Goal: Contribute content: Add original content to the website for others to see

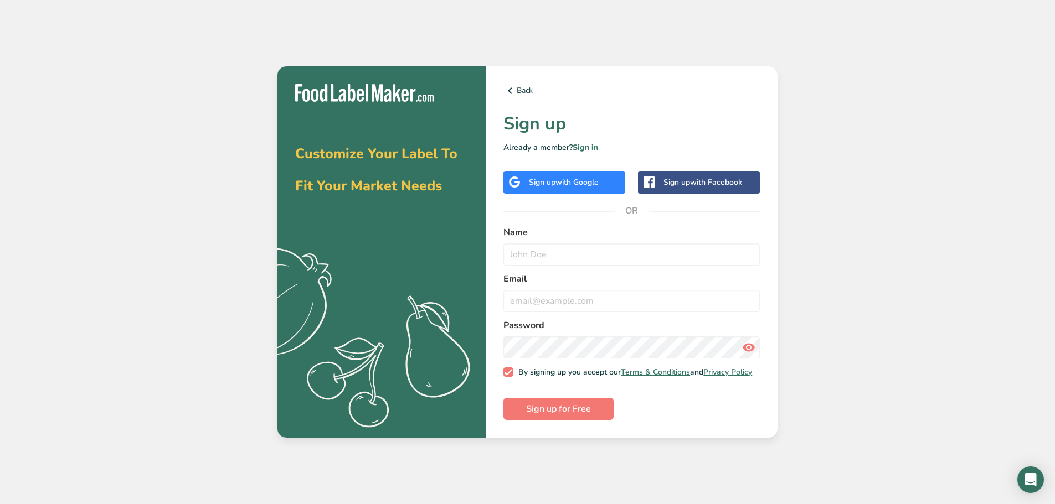
click at [543, 183] on div "Sign up with Google" at bounding box center [564, 183] width 70 height 12
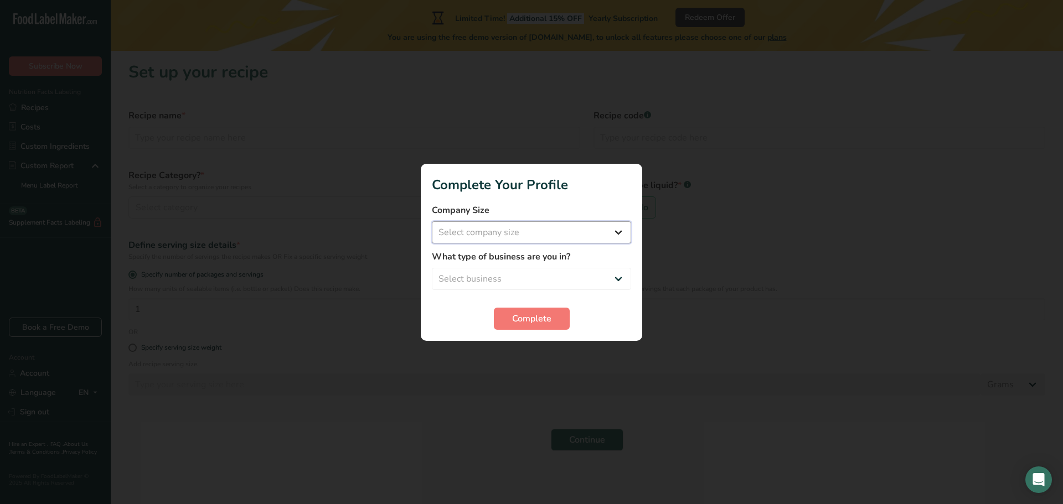
click at [500, 226] on select "Select company size Fewer than 10 Employees 10 to 50 Employees 51 to 500 Employ…" at bounding box center [531, 232] width 199 height 22
select select "1"
click at [432, 221] on select "Select company size Fewer than 10 Employees 10 to 50 Employees 51 to 500 Employ…" at bounding box center [531, 232] width 199 height 22
drag, startPoint x: 499, startPoint y: 277, endPoint x: 497, endPoint y: 283, distance: 7.0
click at [499, 277] on select "Select business Packaged Food Manufacturer Restaurant & Cafe Bakery Meal Plans …" at bounding box center [531, 279] width 199 height 22
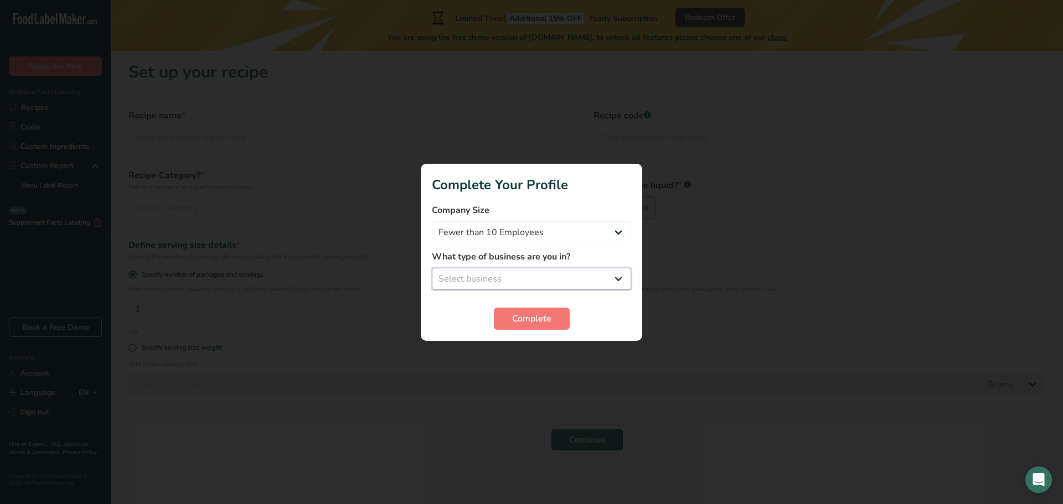
select select "3"
click at [432, 268] on select "Select business Packaged Food Manufacturer Restaurant & Cafe Bakery Meal Plans …" at bounding box center [531, 279] width 199 height 22
click at [519, 315] on span "Complete" at bounding box center [531, 318] width 39 height 13
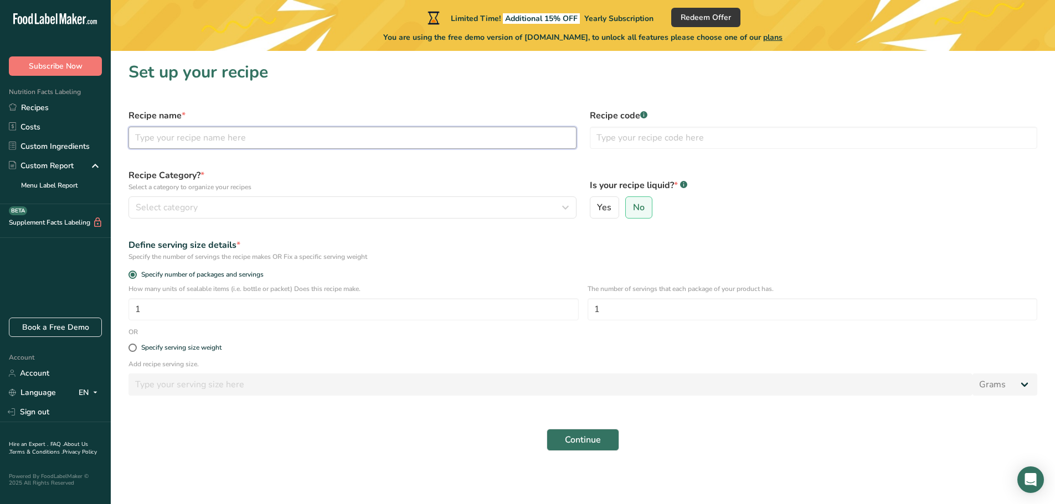
click at [253, 141] on input "text" at bounding box center [352, 138] width 448 height 22
type input "C"
type input "Rice [PERSON_NAME]"
click at [253, 206] on div "Select category" at bounding box center [349, 207] width 427 height 13
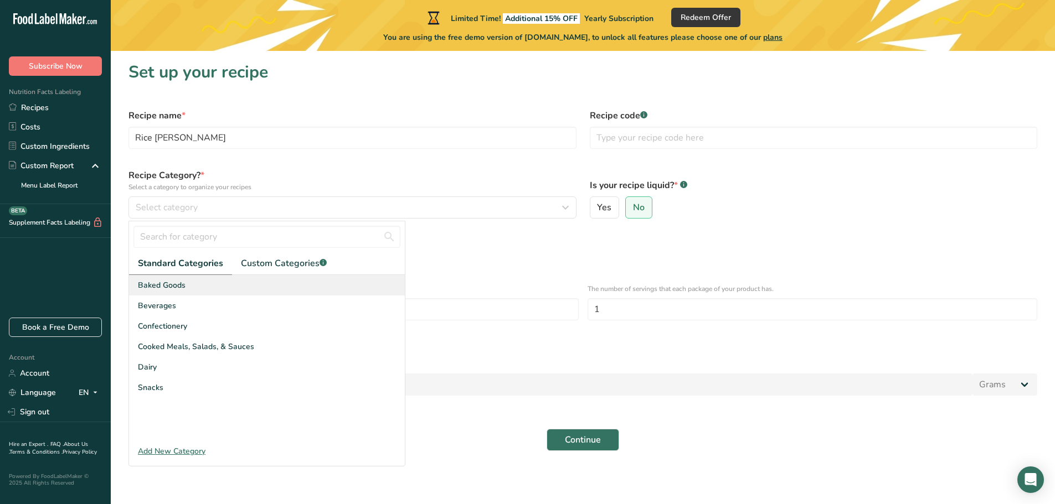
click at [182, 287] on span "Baked Goods" at bounding box center [162, 286] width 48 height 12
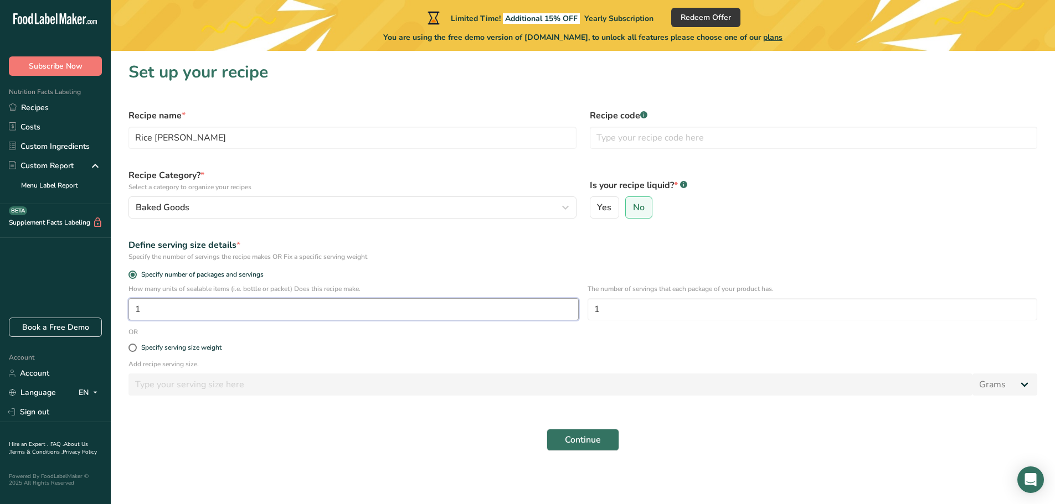
click at [348, 312] on input "1" at bounding box center [353, 309] width 450 height 22
type input "25"
click at [668, 312] on input "1" at bounding box center [812, 309] width 450 height 22
click at [128, 348] on div "Specify serving size weight" at bounding box center [583, 348] width 922 height 22
click at [132, 348] on span at bounding box center [132, 348] width 8 height 8
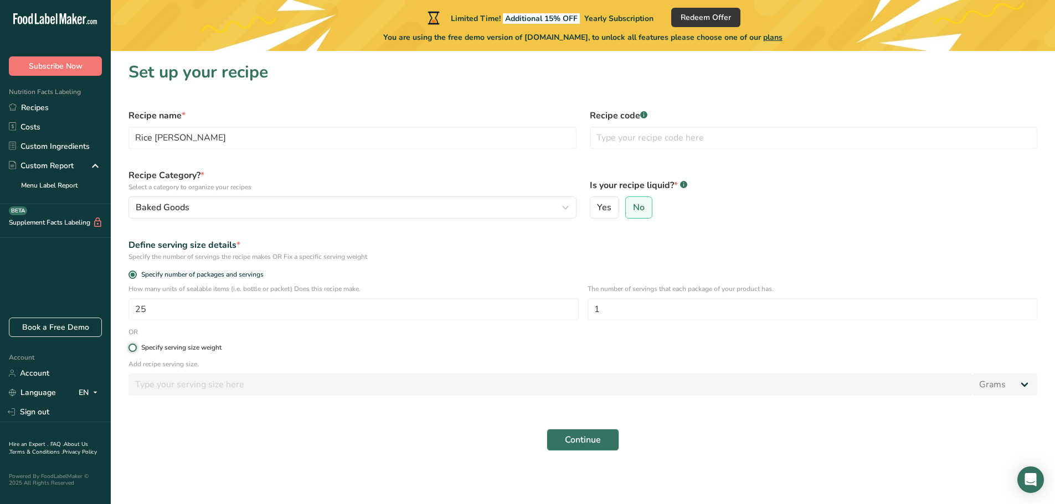
click at [132, 348] on input "Specify serving size weight" at bounding box center [131, 347] width 7 height 7
radio input "true"
radio input "false"
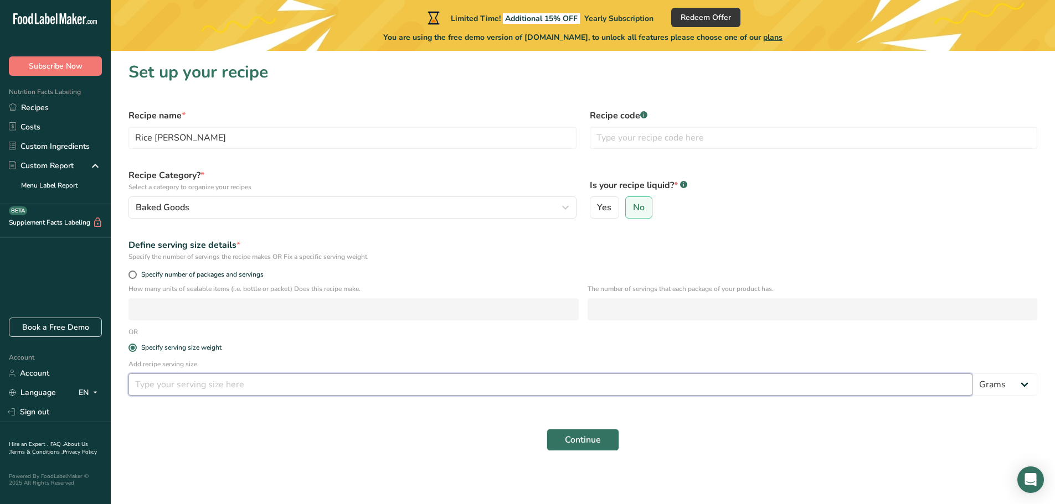
click at [195, 386] on input "number" at bounding box center [550, 385] width 844 height 22
click at [130, 275] on span at bounding box center [132, 275] width 8 height 8
click at [130, 275] on input "Specify number of packages and servings" at bounding box center [131, 274] width 7 height 7
radio input "true"
radio input "false"
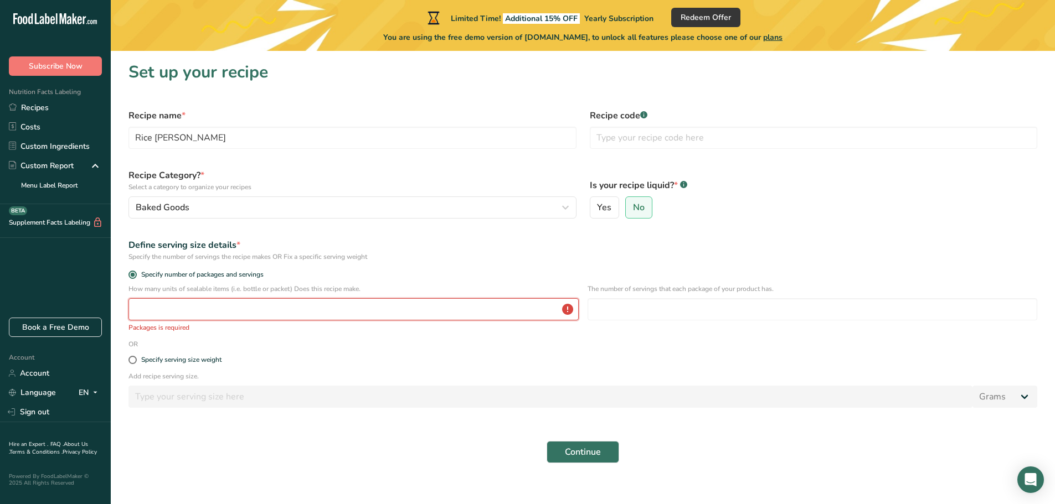
click at [157, 316] on input "number" at bounding box center [353, 309] width 450 height 22
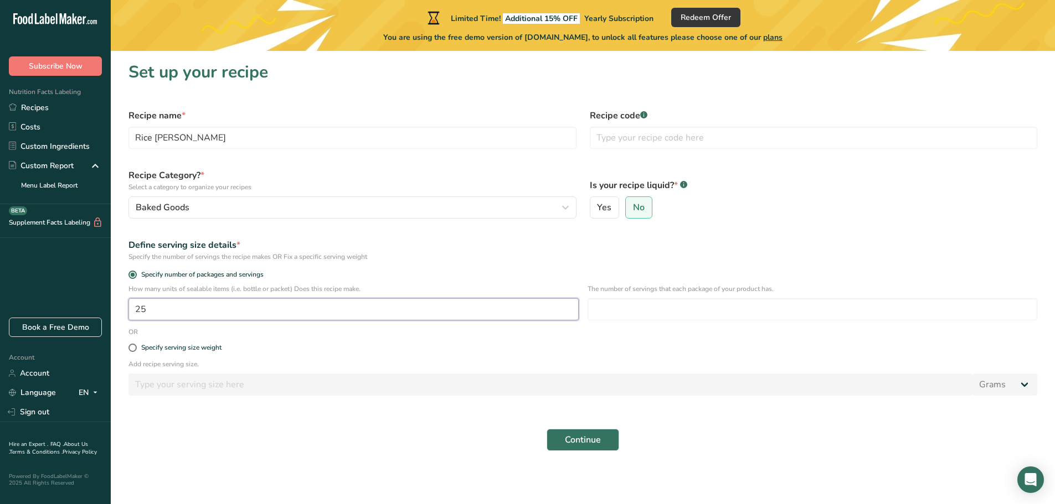
type input "25"
type input "1"
click at [550, 445] on button "Continue" at bounding box center [582, 440] width 73 height 22
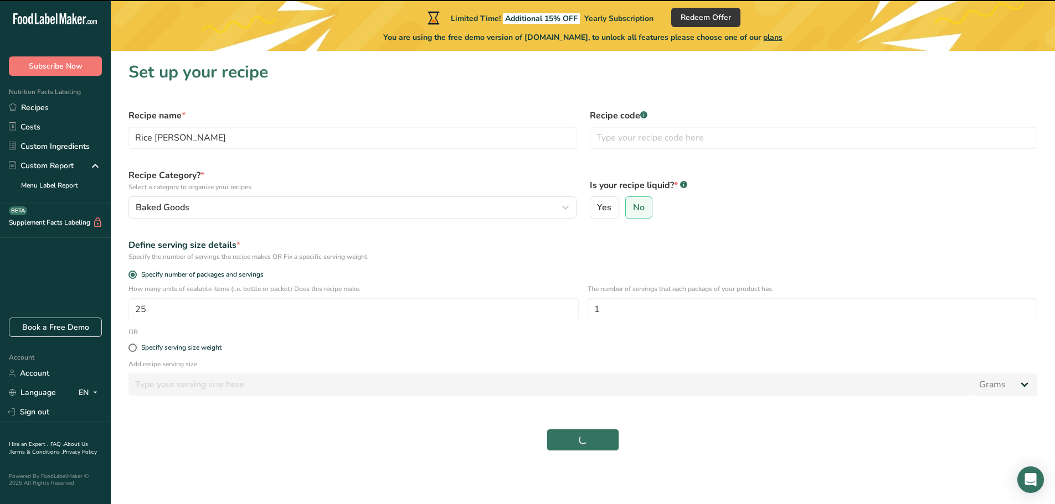
click at [563, 440] on div "Continue" at bounding box center [583, 439] width 922 height 35
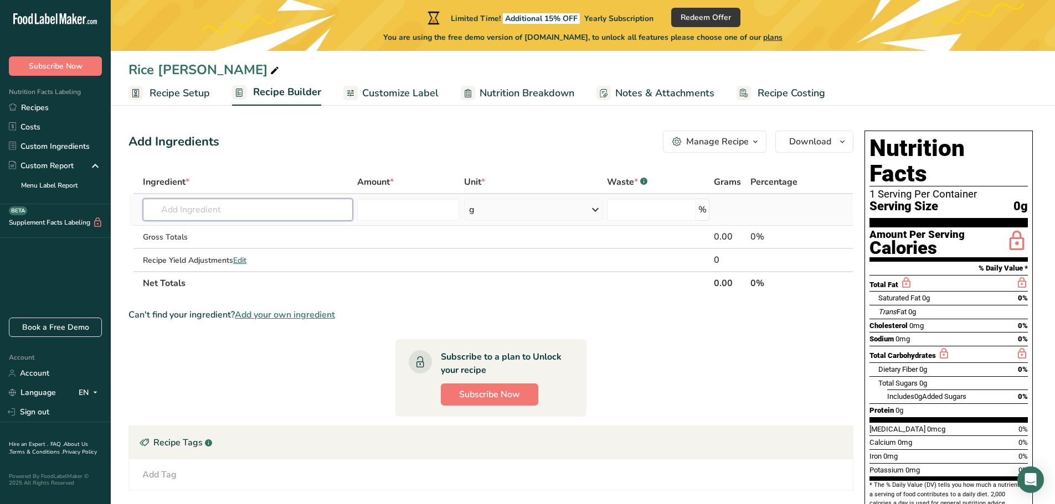
click at [297, 208] on input "text" at bounding box center [248, 210] width 210 height 22
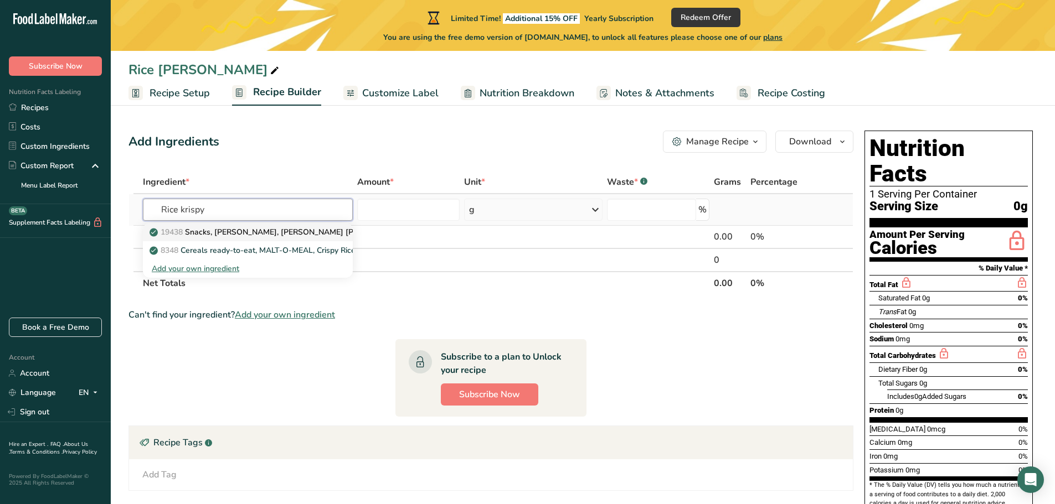
type input "Rice krispy"
click at [294, 235] on p "19438 Snacks, [PERSON_NAME], [PERSON_NAME] [PERSON_NAME] KRISPIES TREATS Squares" at bounding box center [329, 232] width 355 height 12
type input "Snacks, [PERSON_NAME], [PERSON_NAME] [PERSON_NAME] KRISPIES TREATS Squares"
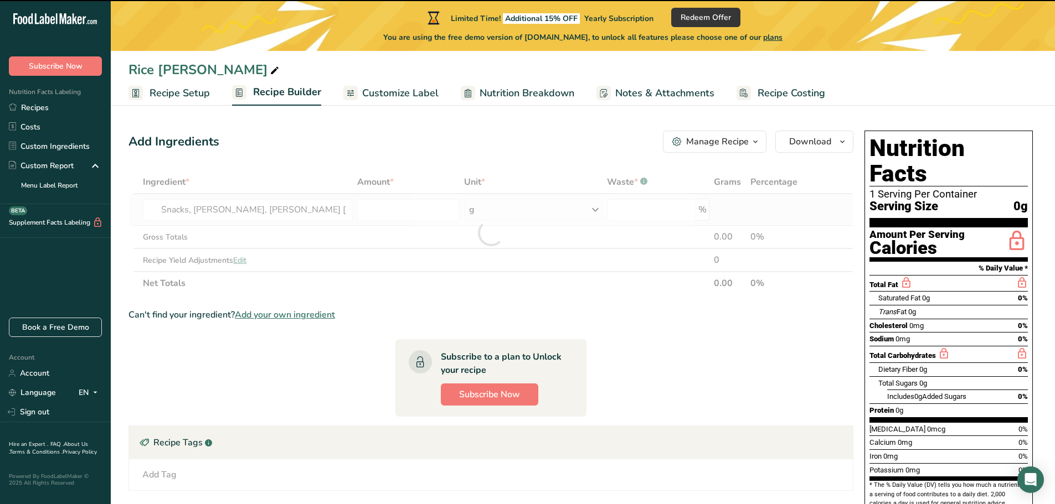
type input "0"
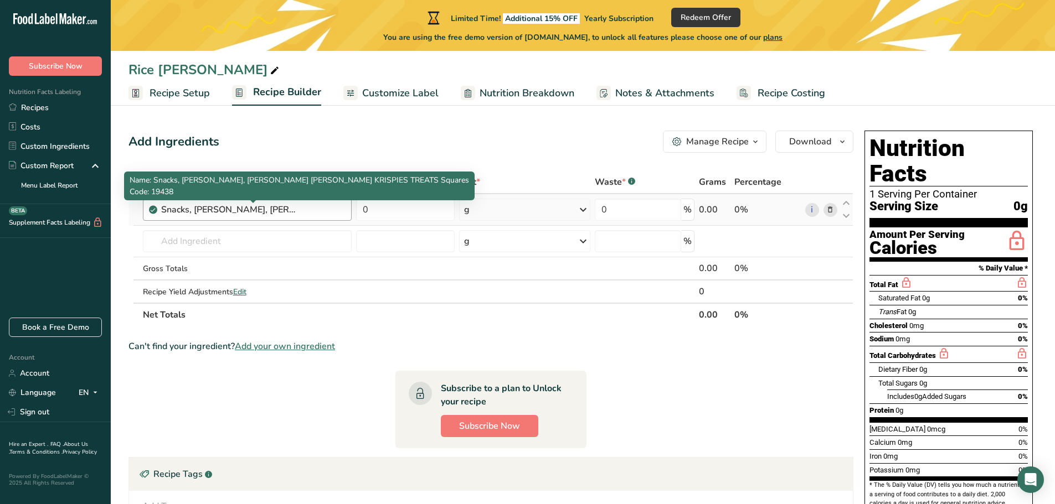
click at [166, 210] on div "Snacks, [PERSON_NAME], [PERSON_NAME] [PERSON_NAME] KRISPIES TREATS Squares" at bounding box center [230, 209] width 138 height 13
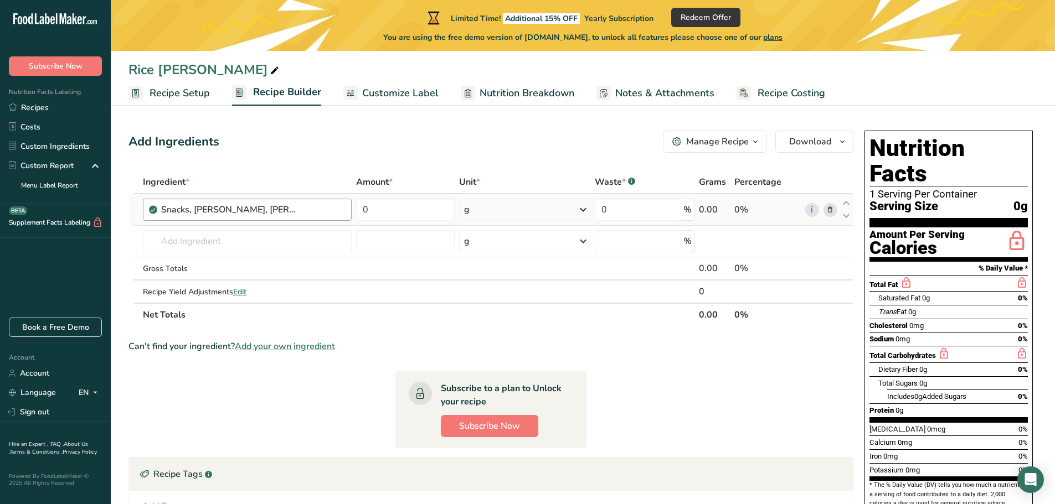
click at [204, 209] on div "Snacks, [PERSON_NAME], [PERSON_NAME] [PERSON_NAME] KRISPIES TREATS Squares" at bounding box center [230, 209] width 138 height 13
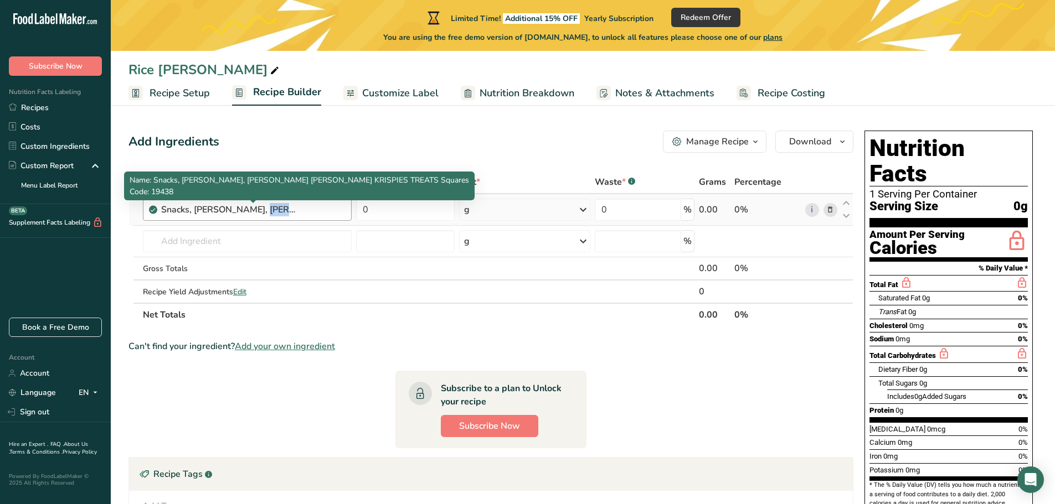
click at [204, 209] on div "Snacks, [PERSON_NAME], [PERSON_NAME] [PERSON_NAME] KRISPIES TREATS Squares" at bounding box center [230, 209] width 138 height 13
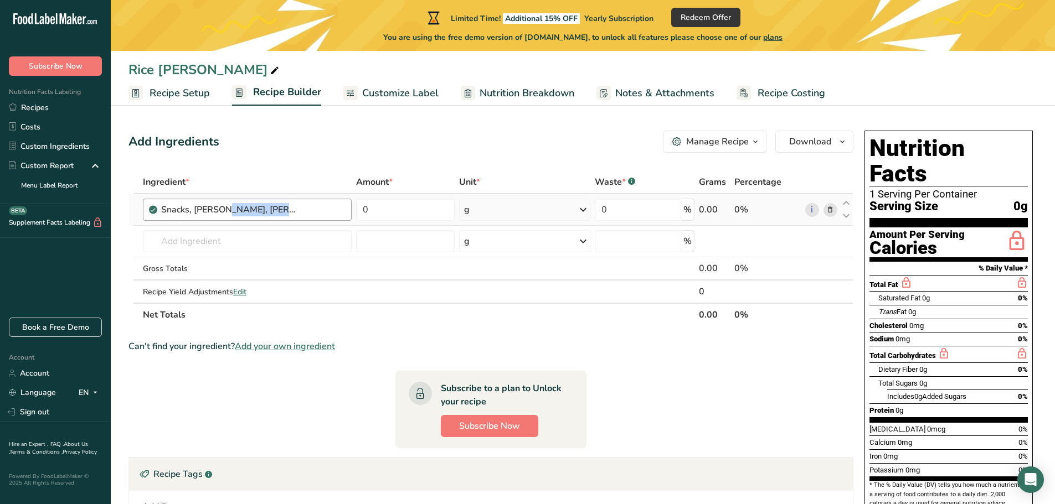
click at [204, 209] on div "Snacks, [PERSON_NAME], [PERSON_NAME] [PERSON_NAME] KRISPIES TREATS Squares" at bounding box center [230, 209] width 138 height 13
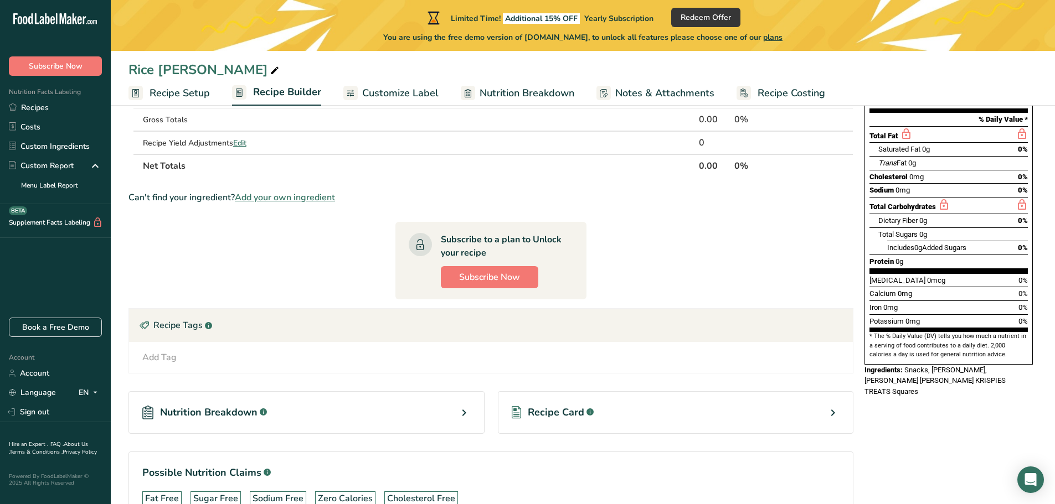
scroll to position [56, 0]
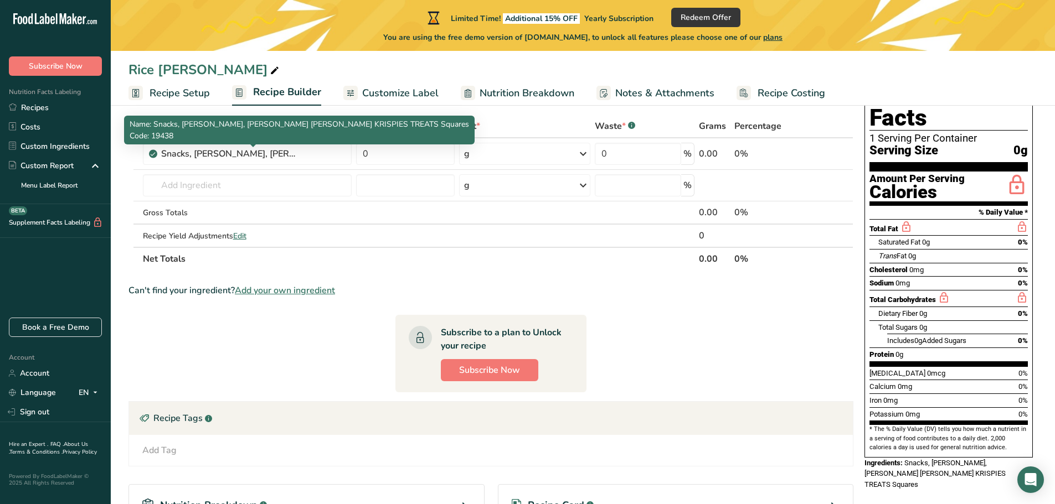
click at [258, 144] on div "Name: Snacks, [PERSON_NAME], [PERSON_NAME] [PERSON_NAME] KRISPIES TREATS Square…" at bounding box center [299, 130] width 350 height 29
click at [293, 154] on div "Snacks, [PERSON_NAME], [PERSON_NAME] [PERSON_NAME] KRISPIES TREATS Squares" at bounding box center [230, 153] width 138 height 13
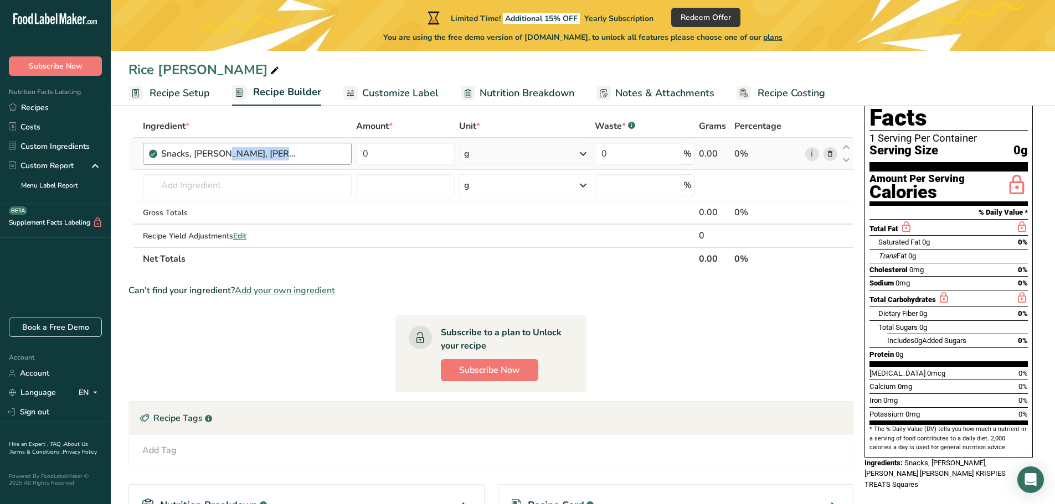
click at [307, 156] on div "Snacks, [PERSON_NAME], [PERSON_NAME] [PERSON_NAME] KRISPIES TREATS Squares" at bounding box center [253, 153] width 184 height 13
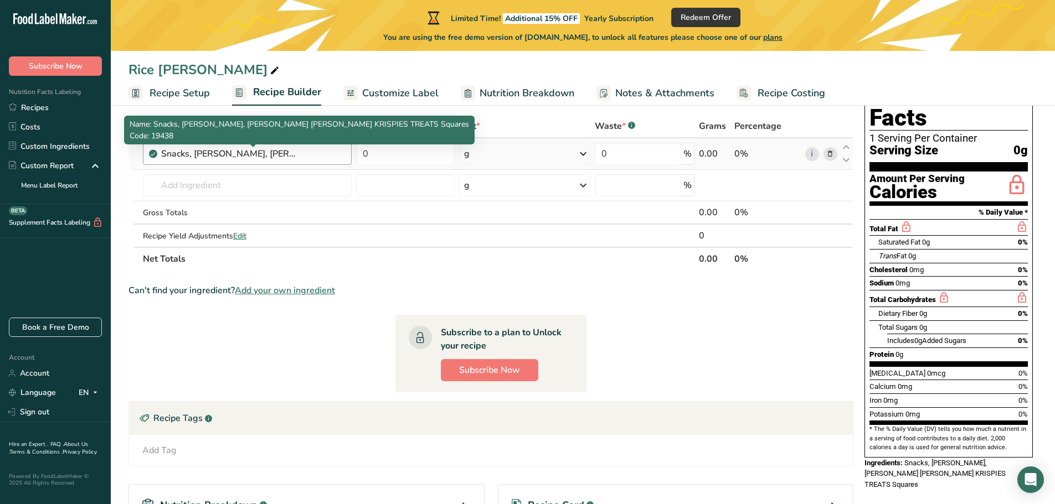
click at [252, 155] on div "Snacks, [PERSON_NAME], [PERSON_NAME] [PERSON_NAME] KRISPIES TREATS Squares" at bounding box center [230, 153] width 138 height 13
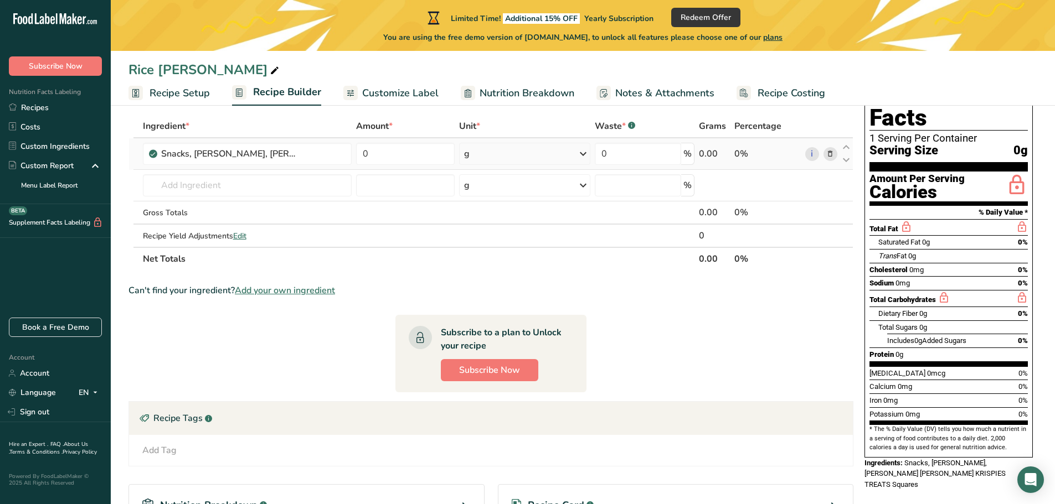
click at [833, 153] on icon at bounding box center [830, 154] width 8 height 12
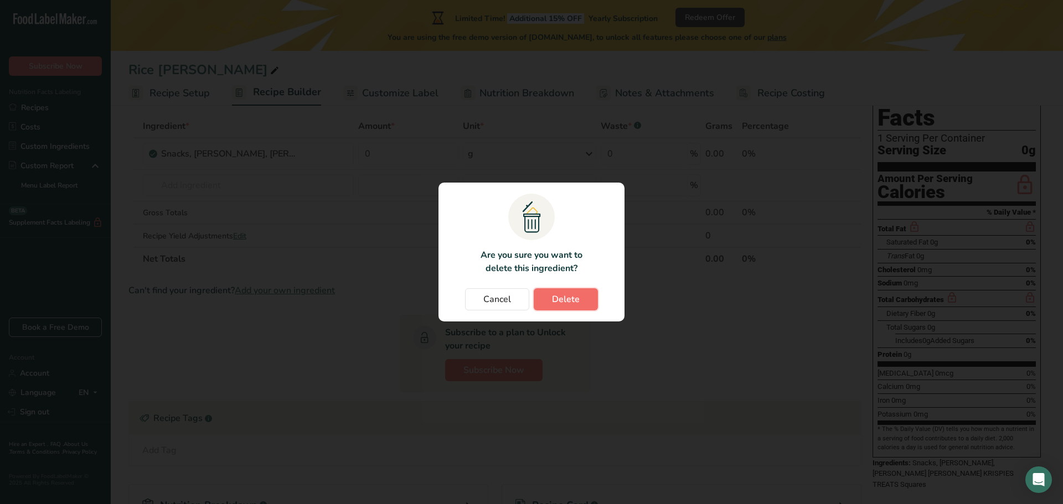
click at [586, 298] on button "Delete" at bounding box center [566, 299] width 64 height 22
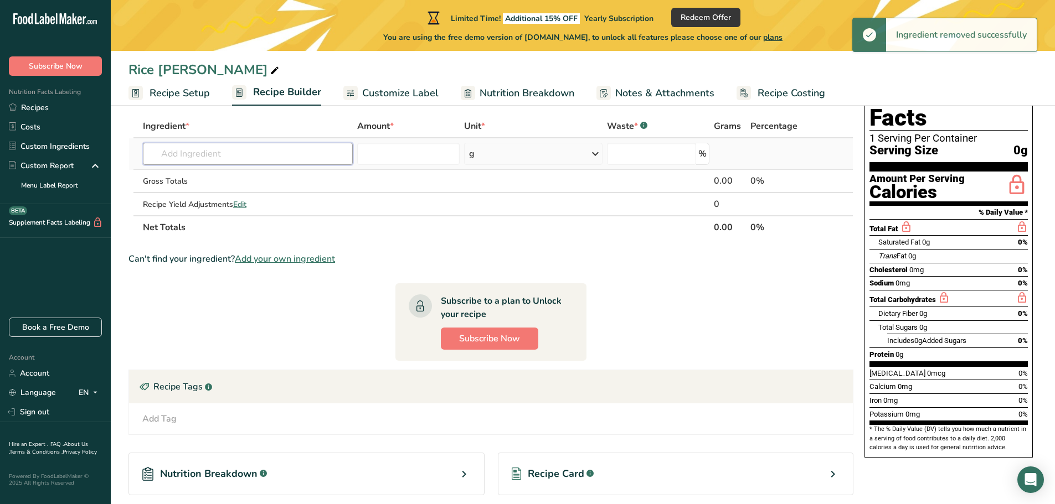
click at [229, 158] on input "text" at bounding box center [248, 154] width 210 height 22
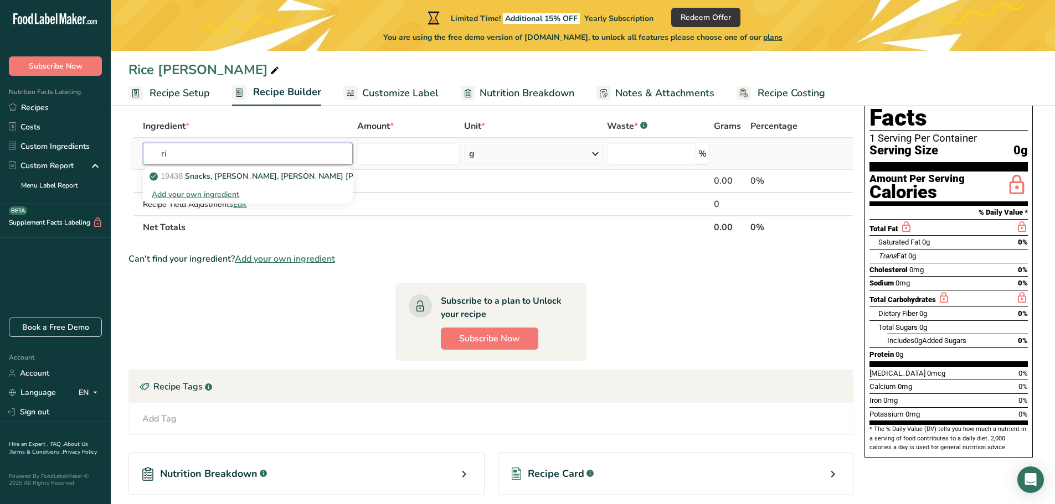
type input "r"
type input "[PERSON_NAME] [PERSON_NAME]"
click at [186, 195] on div "Add your own ingredient" at bounding box center [248, 195] width 192 height 12
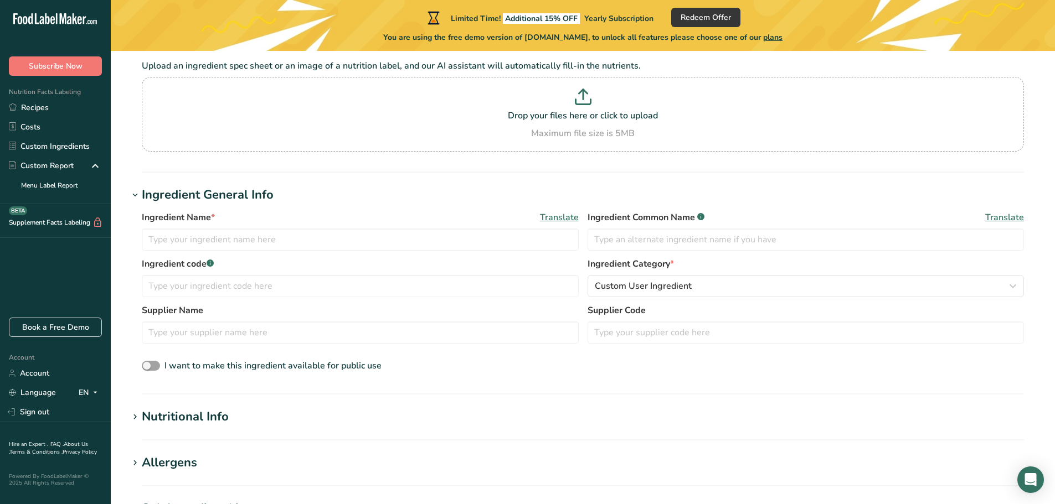
scroll to position [111, 0]
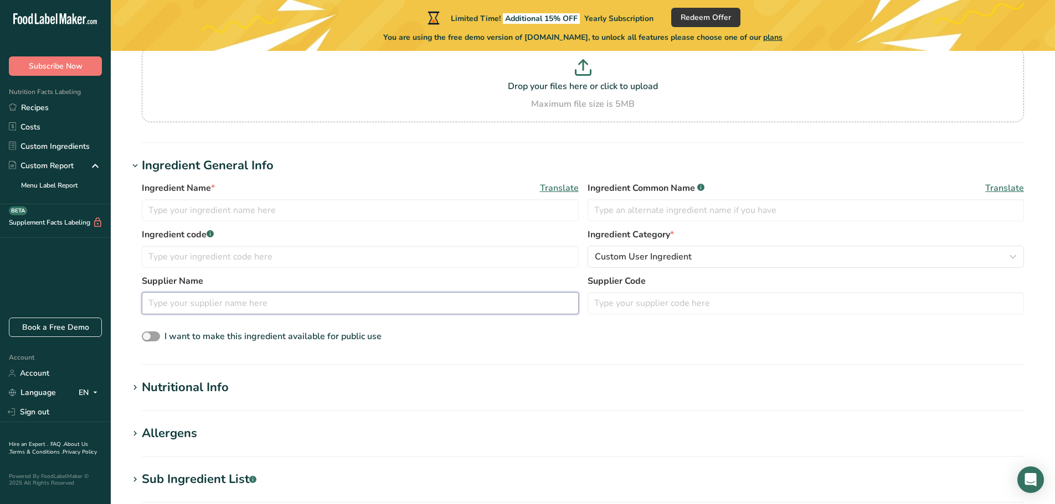
click at [219, 302] on input "text" at bounding box center [360, 303] width 437 height 22
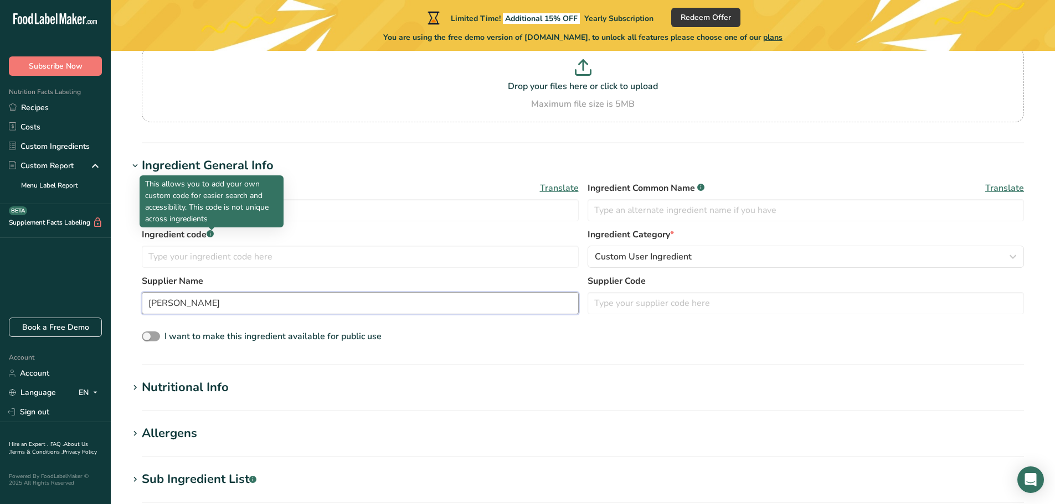
type input "[PERSON_NAME]"
click at [224, 206] on p "This allows you to add your own custom code for easier search and accessibility…" at bounding box center [211, 201] width 133 height 47
click at [309, 210] on input "text" at bounding box center [360, 210] width 437 height 22
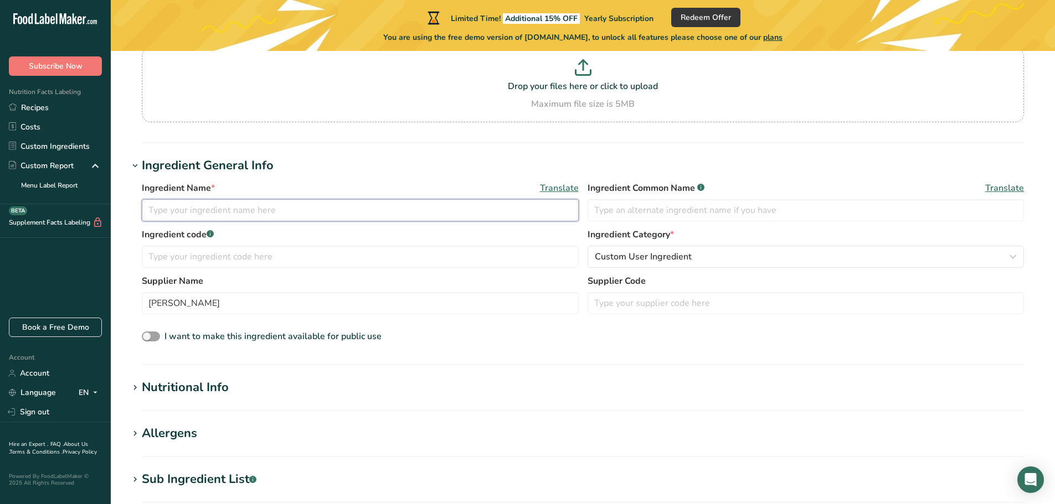
scroll to position [0, 0]
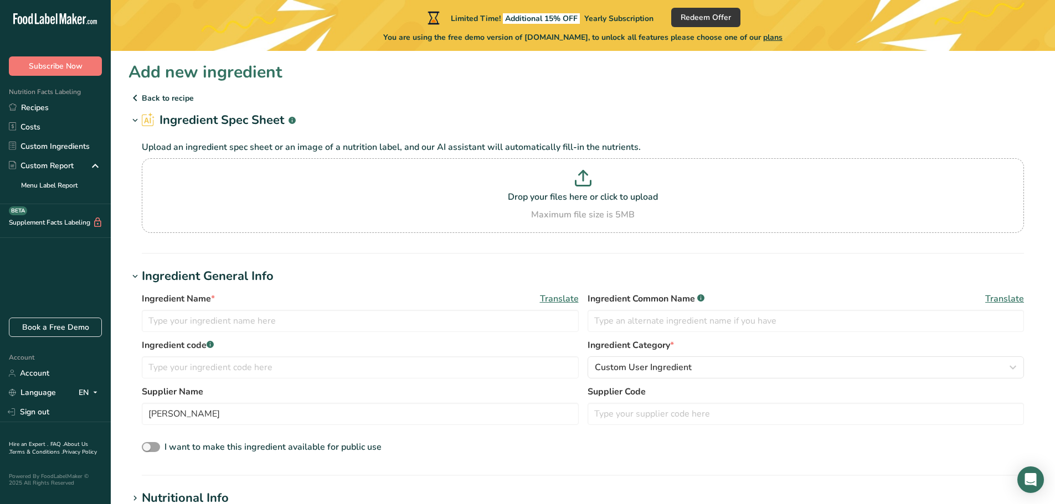
click at [152, 86] on section "Add new ingredient Back to recipe Ingredient Spec Sheet .a-a{fill:#347362;}.b-a…" at bounding box center [583, 473] width 944 height 845
click at [151, 95] on p "Back to recipe" at bounding box center [582, 97] width 908 height 13
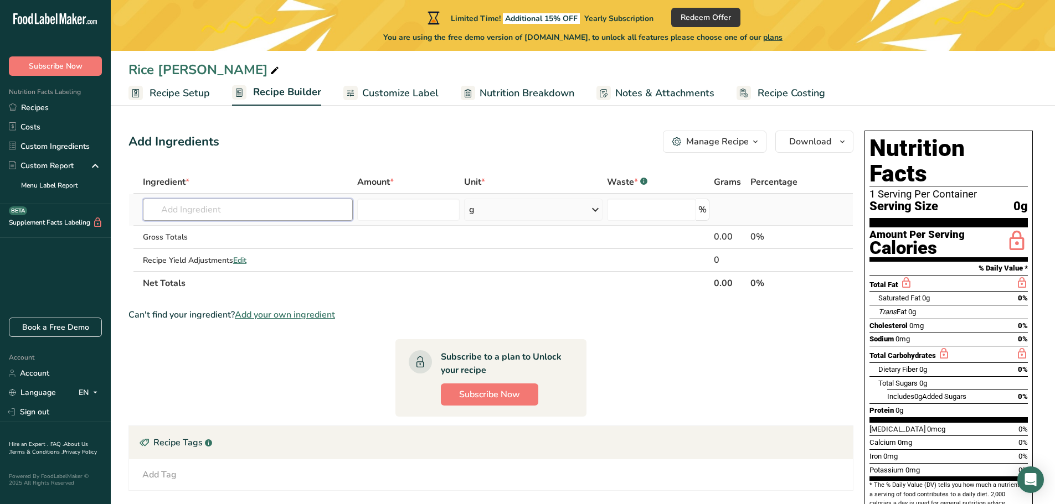
click at [184, 209] on input "text" at bounding box center [248, 210] width 210 height 22
drag, startPoint x: 188, startPoint y: 210, endPoint x: 132, endPoint y: 209, distance: 55.4
click at [132, 209] on tr "cereal rice krispies No results found Add your own ingredient g Weight Units g …" at bounding box center [491, 210] width 724 height 32
type input "rice krispies"
click at [292, 228] on p "19438 Snacks, [PERSON_NAME], [PERSON_NAME] [PERSON_NAME] KRISPIES TREATS Squares" at bounding box center [329, 232] width 355 height 12
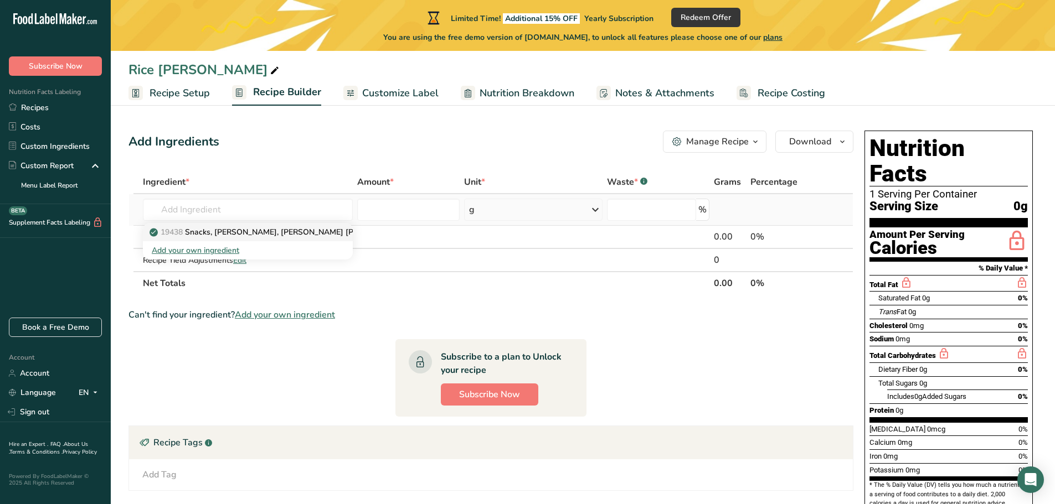
type input "Snacks, [PERSON_NAME], [PERSON_NAME] [PERSON_NAME] KRISPIES TREATS Squares"
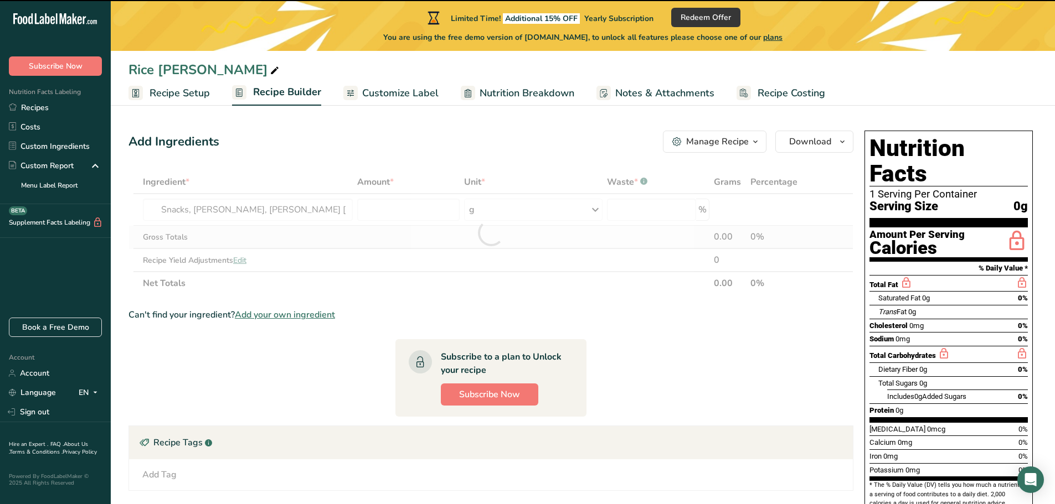
type input "0"
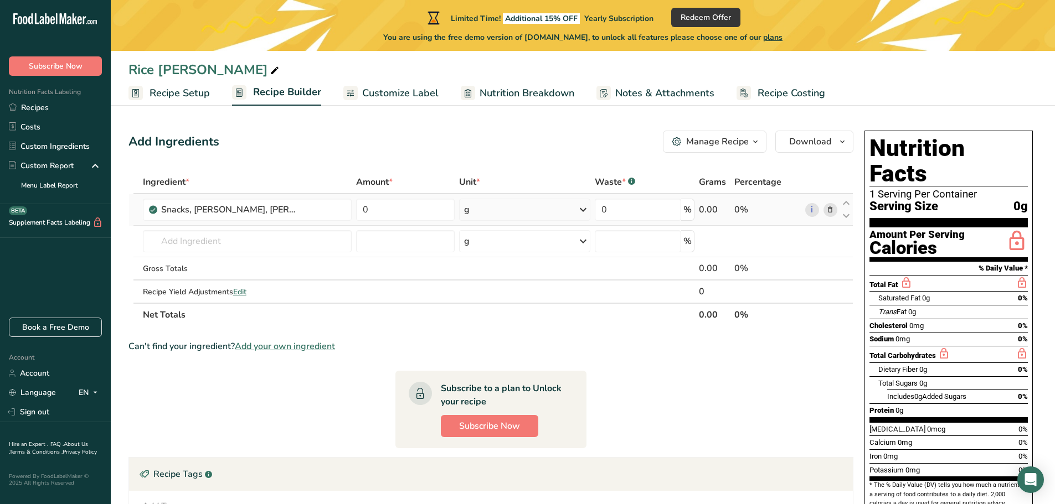
click at [829, 210] on icon at bounding box center [830, 210] width 8 height 12
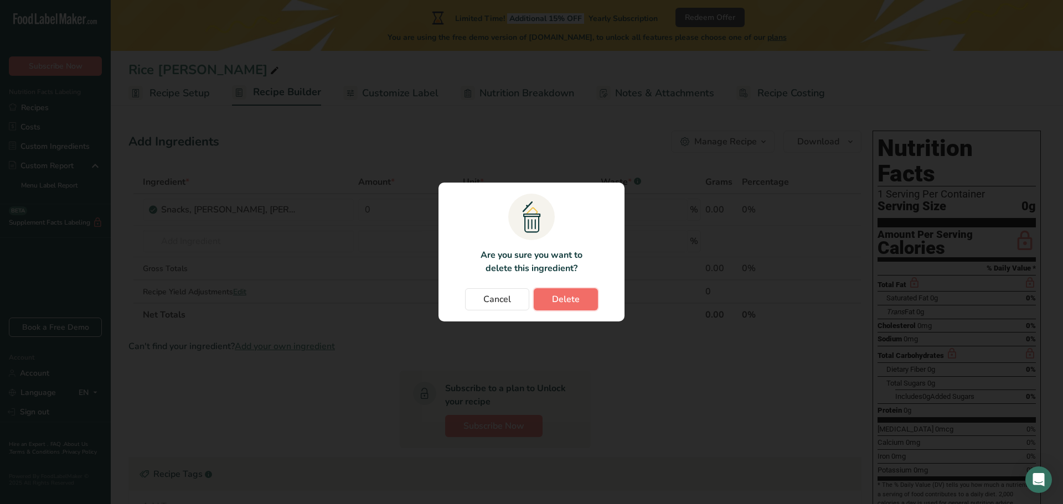
click at [574, 301] on span "Delete" at bounding box center [566, 299] width 28 height 13
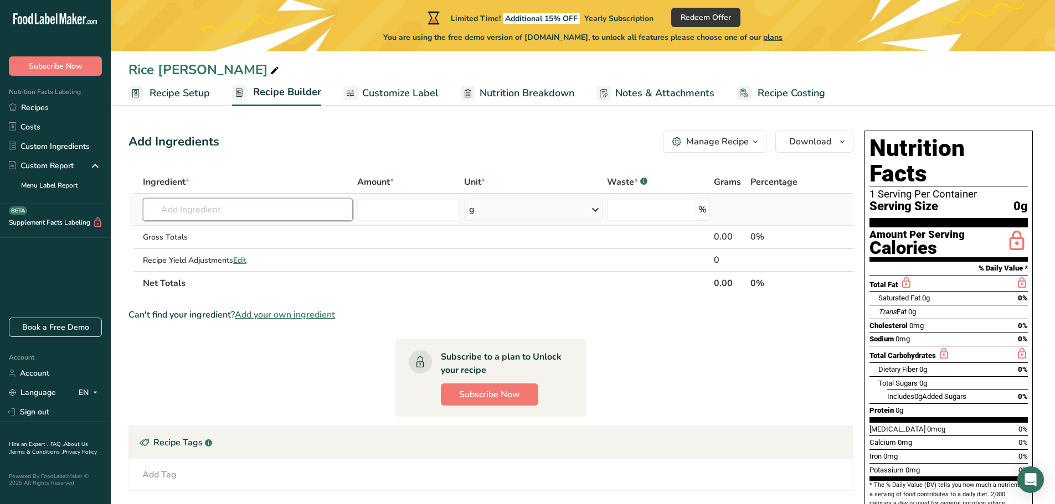
click at [249, 211] on input "text" at bounding box center [248, 210] width 210 height 22
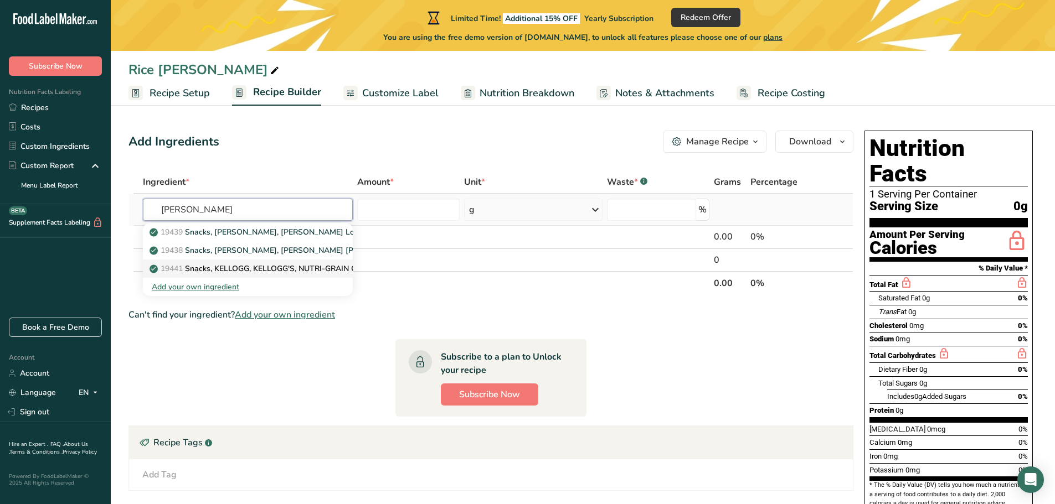
type input "[PERSON_NAME]"
click at [272, 264] on p "19441 Snacks, KELLOGG, KELLOGG'S, NUTRI-GRAIN Cereal Bars, fruit" at bounding box center [282, 269] width 260 height 12
type input "Snacks, KELLOGG, KELLOGG'S, NUTRI-GRAIN Cereal Bars, fruit"
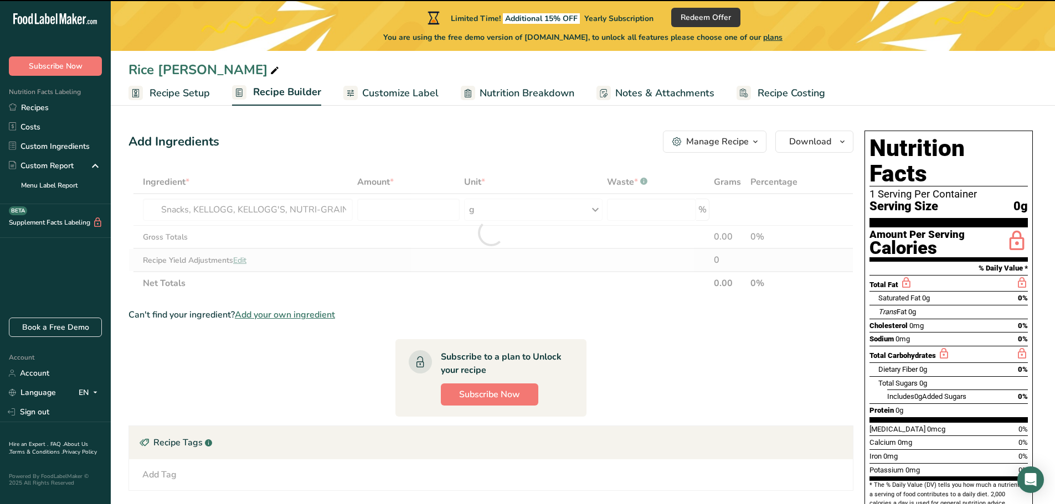
type input "0"
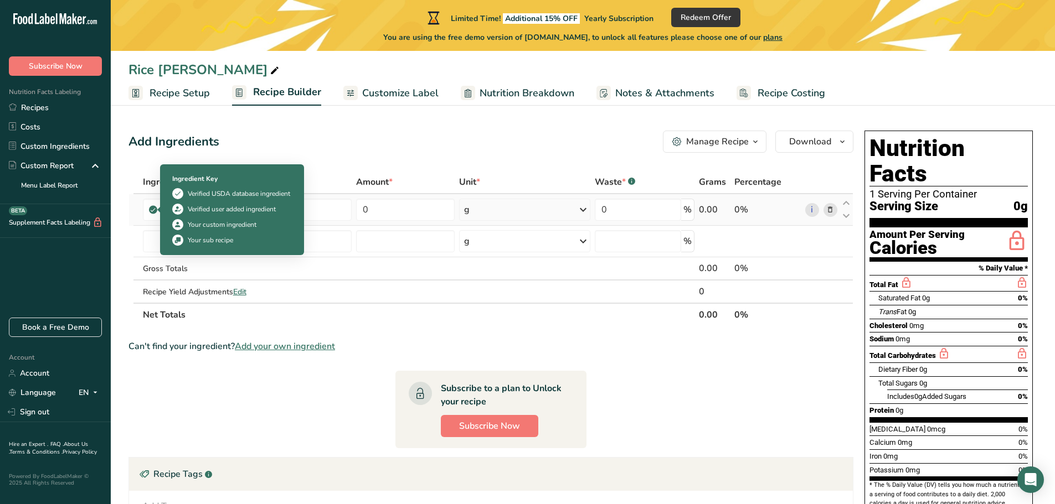
click at [152, 210] on icon at bounding box center [152, 210] width 7 height 10
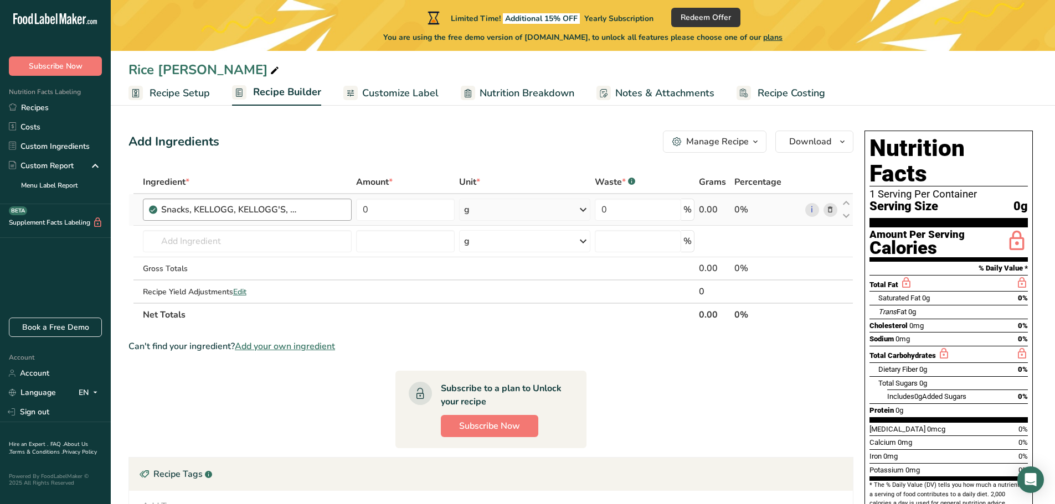
click at [328, 206] on div "Snacks, KELLOGG, KELLOGG'S, NUTRI-GRAIN Cereal Bars, fruit" at bounding box center [253, 209] width 184 height 13
click at [301, 212] on div "Snacks, KELLOGG, KELLOGG'S, NUTRI-GRAIN Cereal Bars, fruit" at bounding box center [253, 209] width 184 height 13
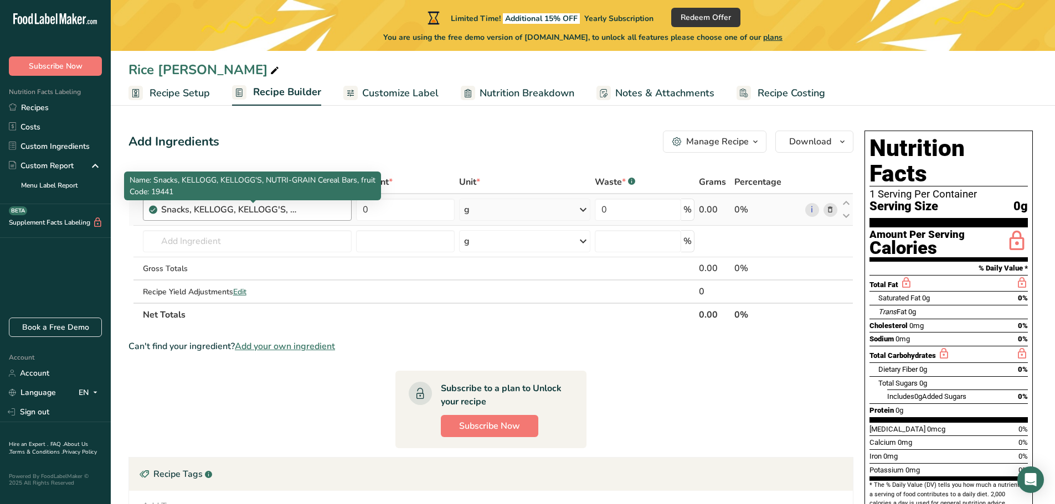
click at [266, 212] on div "Snacks, KELLOGG, KELLOGG'S, NUTRI-GRAIN Cereal Bars, fruit" at bounding box center [230, 209] width 138 height 13
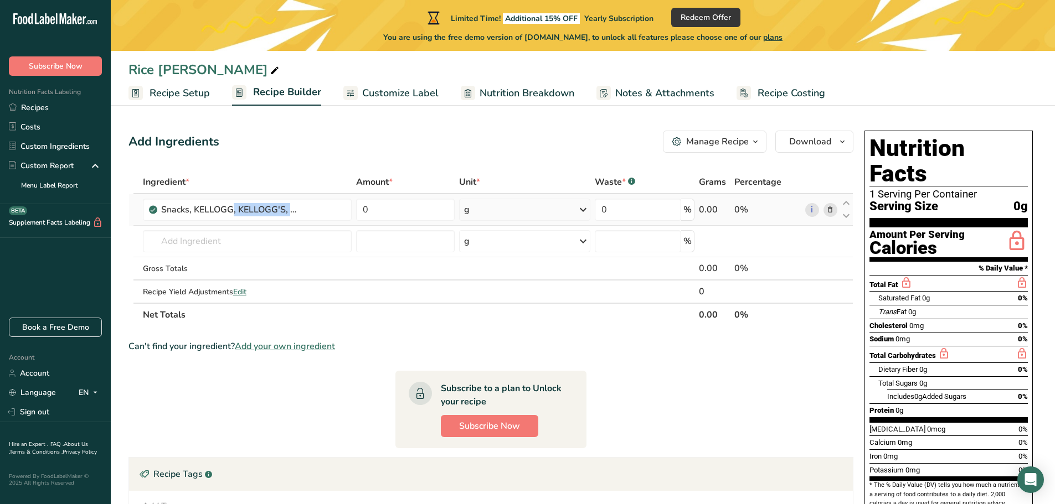
click at [827, 209] on icon at bounding box center [830, 210] width 8 height 12
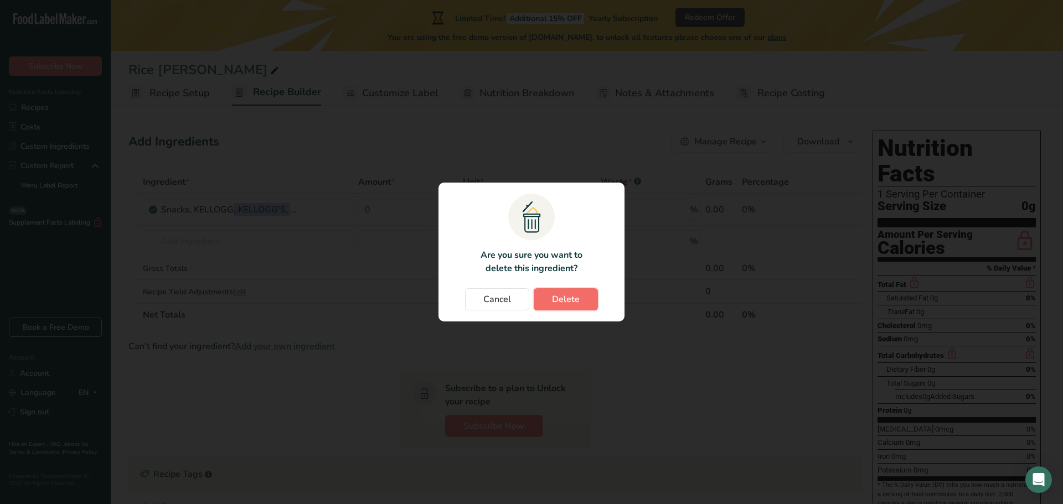
click at [547, 299] on button "Delete" at bounding box center [566, 299] width 64 height 22
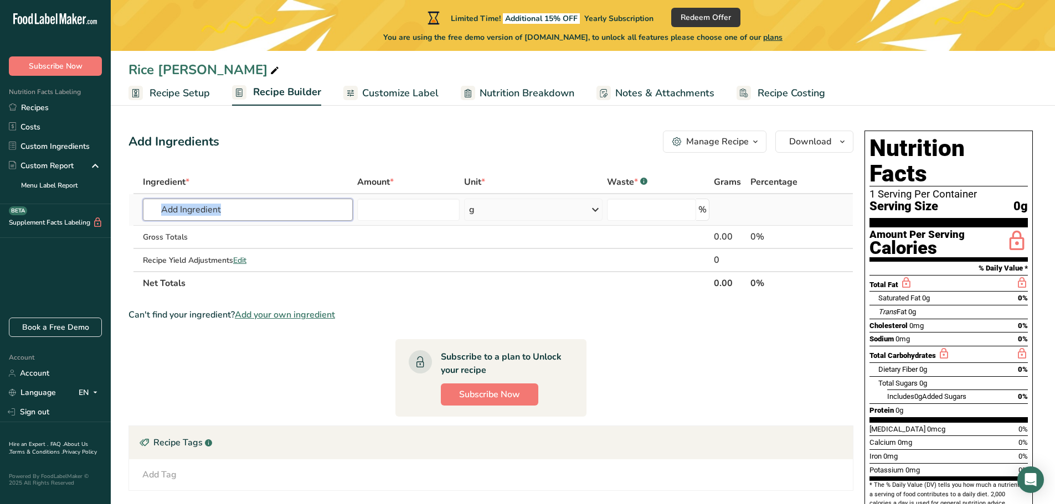
click at [248, 213] on input "text" at bounding box center [248, 210] width 210 height 22
type input "rice krispies"
click at [217, 249] on div "Add your own ingredient" at bounding box center [248, 251] width 192 height 12
